Goal: Transaction & Acquisition: Book appointment/travel/reservation

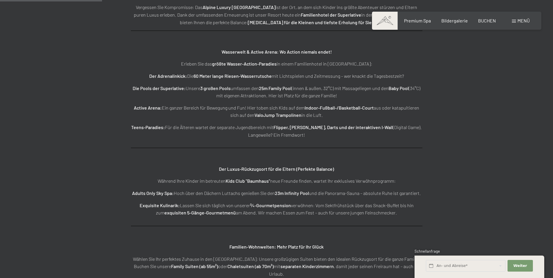
scroll to position [875, 0]
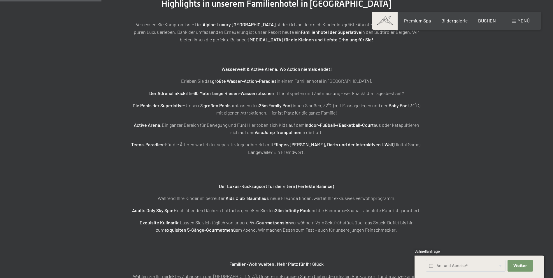
click at [256, 69] on strong "Wasserwelt & Active Arena: Wo Action niemals endet!" at bounding box center [277, 69] width 110 height 6
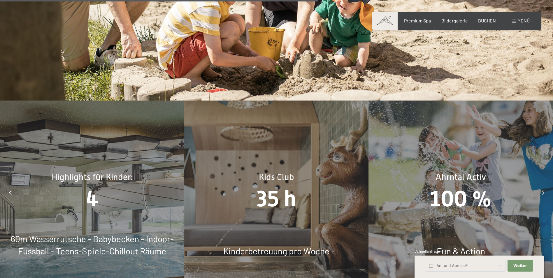
scroll to position [2887, 0]
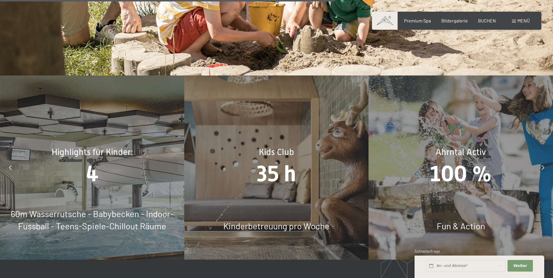
click at [93, 169] on span "4" at bounding box center [92, 174] width 13 height 26
click at [9, 165] on icon at bounding box center [10, 167] width 3 height 5
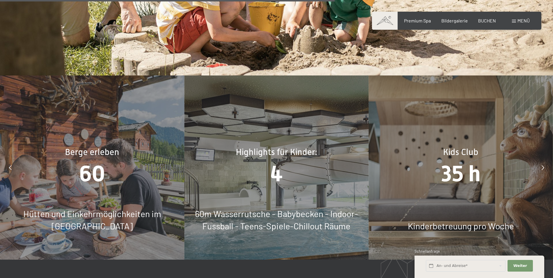
click at [540, 160] on div at bounding box center [543, 167] width 15 height 15
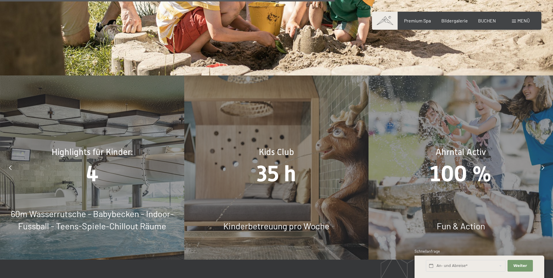
click at [539, 160] on div at bounding box center [543, 167] width 15 height 15
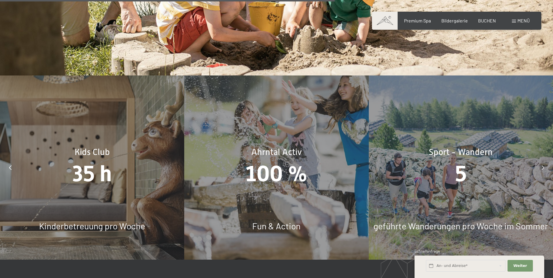
click at [538, 160] on div at bounding box center [543, 167] width 15 height 15
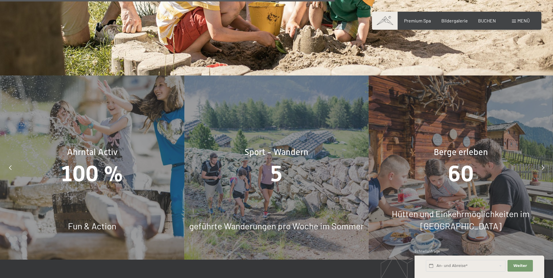
click at [538, 160] on div at bounding box center [543, 167] width 15 height 15
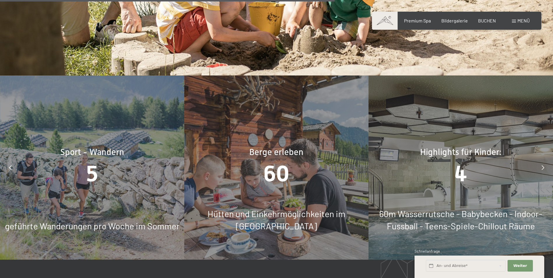
click at [538, 160] on div at bounding box center [543, 167] width 15 height 15
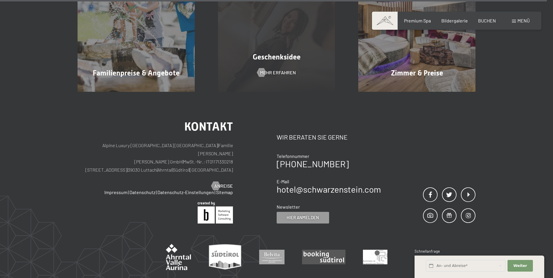
scroll to position [4753, 0]
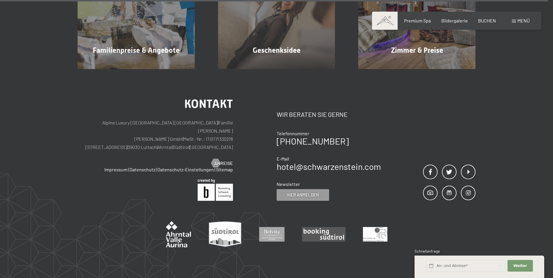
drag, startPoint x: 154, startPoint y: 120, endPoint x: 182, endPoint y: 122, distance: 28.0
click at [182, 122] on p "Alpine Luxury SPA Resort SCHWARZENSTEIN | Familie Zimmerhofer Otmar Zimmerhofer…" at bounding box center [155, 135] width 155 height 33
copy p "39030 Luttach"
drag, startPoint x: 125, startPoint y: 120, endPoint x: 184, endPoint y: 123, distance: 58.7
click at [184, 123] on p "Alpine Luxury SPA Resort SCHWARZENSTEIN | Familie Zimmerhofer Otmar Zimmerhofer…" at bounding box center [155, 135] width 155 height 33
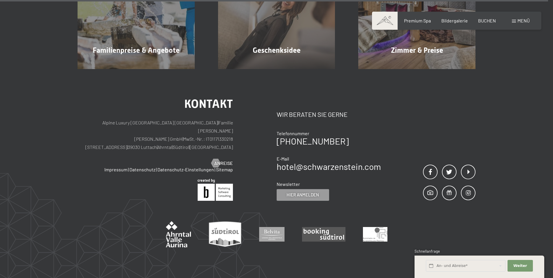
copy p "Dorfstraße 11 | 39030 Luttach"
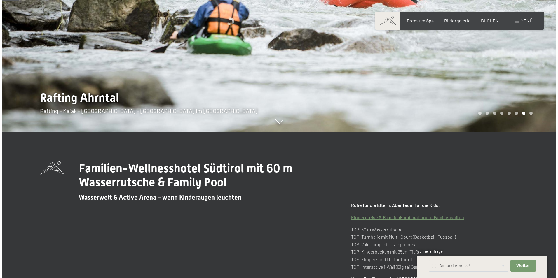
scroll to position [0, 0]
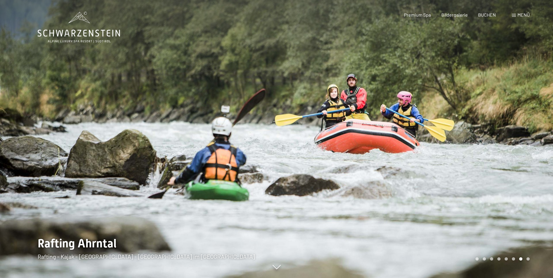
click at [513, 15] on span at bounding box center [514, 15] width 4 height 3
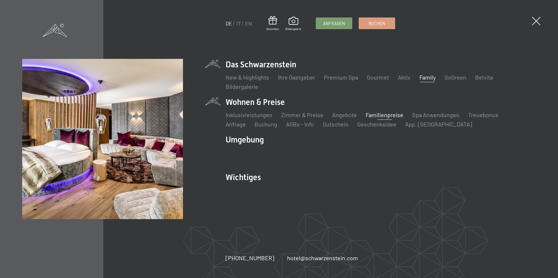
click at [378, 114] on link "Familienpreise" at bounding box center [384, 114] width 38 height 7
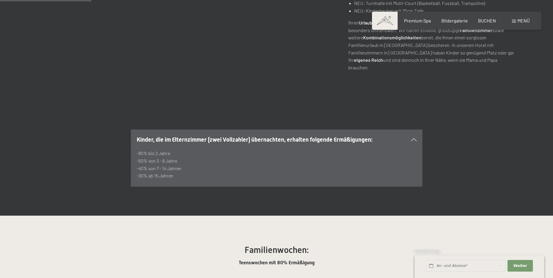
scroll to position [437, 0]
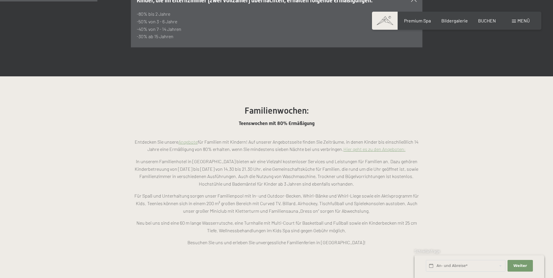
click at [186, 139] on link "Angebote" at bounding box center [187, 142] width 19 height 6
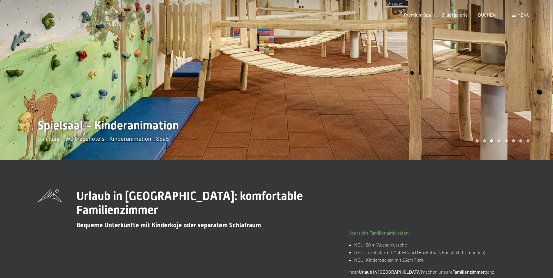
scroll to position [0, 0]
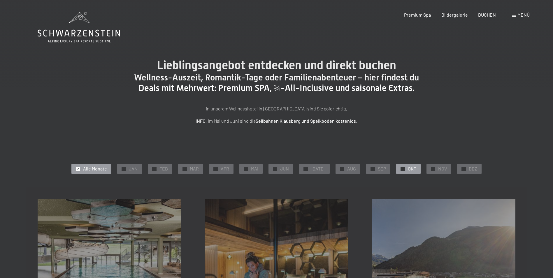
click at [410, 167] on span "OKT" at bounding box center [412, 169] width 8 height 6
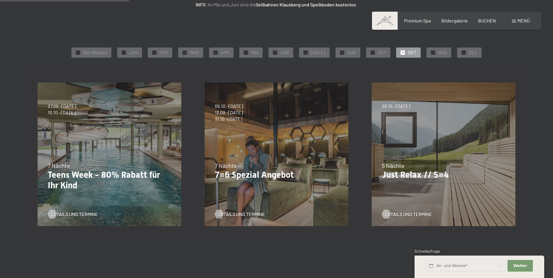
scroll to position [117, 0]
click at [430, 174] on p "Just Relax // 5=4" at bounding box center [443, 174] width 123 height 10
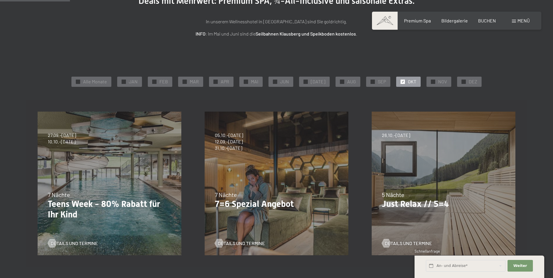
scroll to position [58, 0]
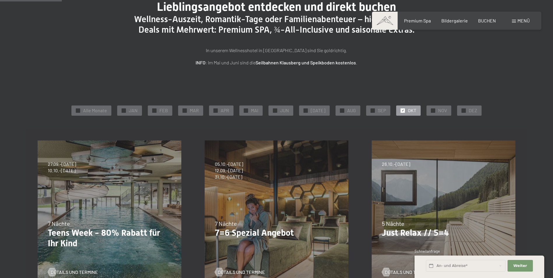
click at [433, 192] on div "26.10.–31.10.2025 21.12.–26.12.2025 04.01.–23.01.2026 08.03.–27.03.2026 08.11.–…" at bounding box center [443, 212] width 167 height 167
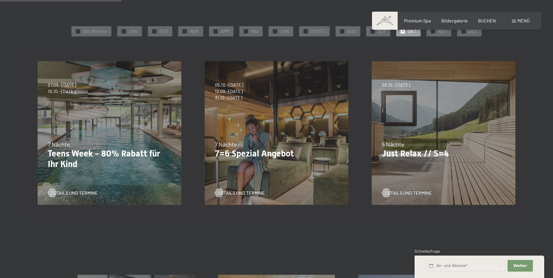
scroll to position [146, 0]
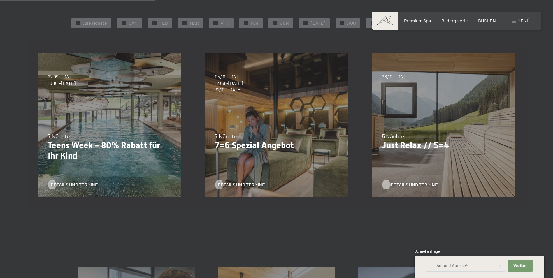
click at [422, 182] on span "Details und Termine" at bounding box center [414, 185] width 47 height 6
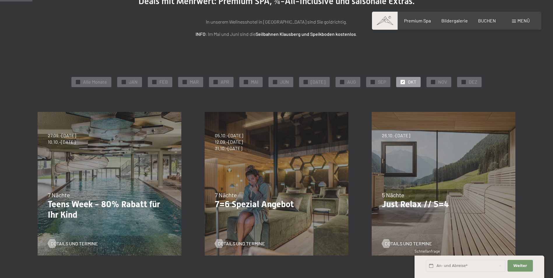
scroll to position [87, 0]
click at [125, 176] on div "27.09.–21.12.2025 10.01.–18.01.2026 31.01.–15.02.2026 07.03.–29.03.2026 23.05.–…" at bounding box center [109, 183] width 167 height 167
click at [71, 240] on span "Details und Termine" at bounding box center [80, 243] width 47 height 6
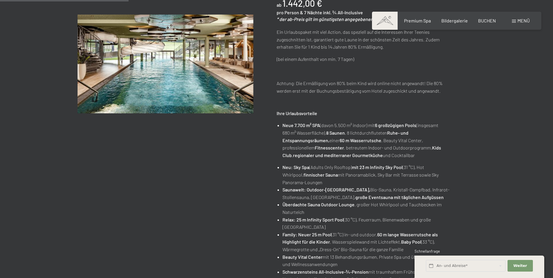
scroll to position [175, 0]
